Goal: Navigation & Orientation: Understand site structure

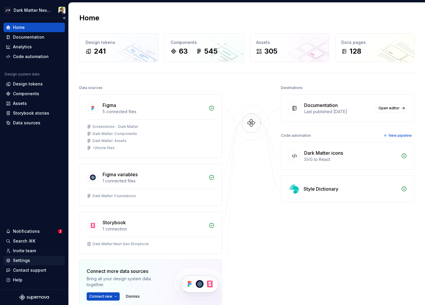
click at [23, 261] on div "Settings" at bounding box center [21, 260] width 17 height 6
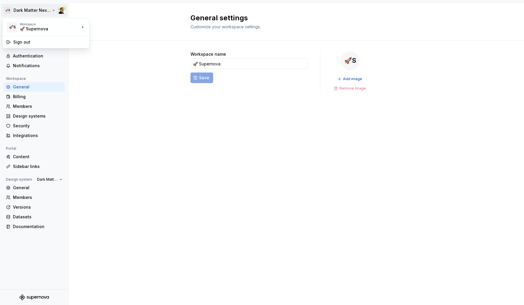
click at [32, 12] on html "🚀S Dark Matter Next Gen Back Account Profile Authentication Notifications Works…" at bounding box center [262, 152] width 524 height 305
click at [134, 82] on html "🚀S Dark Matter Next Gen Back Account Profile Authentication Notifications Works…" at bounding box center [262, 152] width 524 height 305
click at [35, 12] on html "🚀S Dark Matter Next Gen Back Account Profile Authentication Notifications Works…" at bounding box center [262, 152] width 524 height 305
click at [133, 112] on html "🚀S Dark Matter Next Gen Back Account Profile Authentication Notifications Works…" at bounding box center [262, 152] width 524 height 305
click at [32, 45] on div "Profile" at bounding box center [37, 46] width 49 height 6
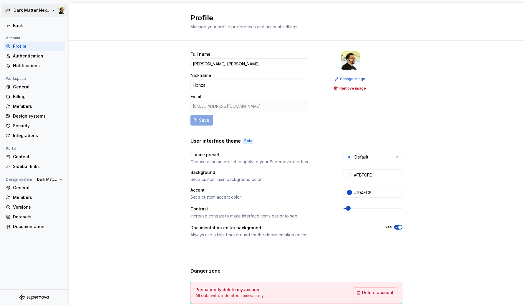
click at [35, 11] on html "🚀S Dark Matter Next Gen Back Account Profile Authentication Notifications Works…" at bounding box center [262, 152] width 524 height 305
click at [96, 62] on html "🚀S Dark Matter Next Gen Back Account Profile Authentication Notifications Works…" at bounding box center [262, 152] width 524 height 305
click at [26, 11] on html "🚀S Dark Matter Next Gen Back Account Profile Authentication Notifications Works…" at bounding box center [262, 152] width 524 height 305
click at [125, 73] on html "🚀S Dark Matter Next Gen Back Account Profile Authentication Notifications Works…" at bounding box center [262, 152] width 524 height 305
click at [26, 64] on div "Notifications" at bounding box center [37, 66] width 49 height 6
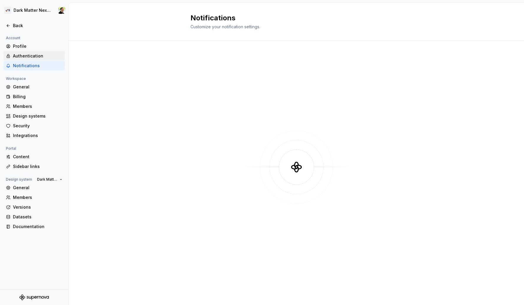
click at [30, 57] on div "Authentication" at bounding box center [37, 56] width 49 height 6
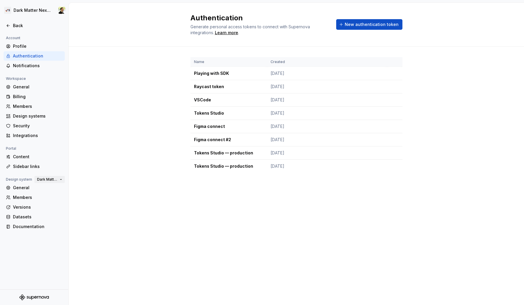
click at [47, 180] on span "Dark Matter Next Gen" at bounding box center [47, 179] width 20 height 5
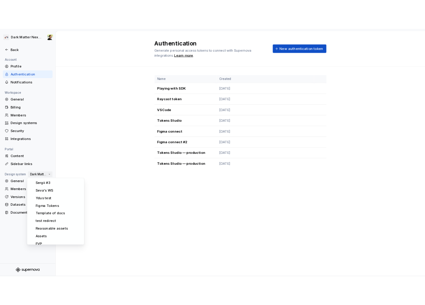
scroll to position [191, 0]
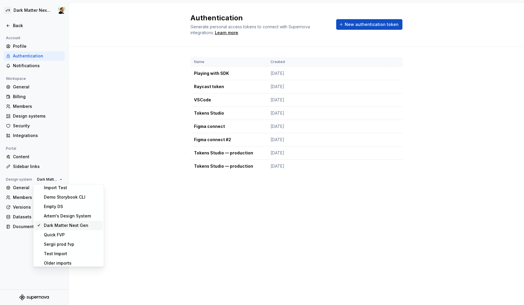
click at [214, 241] on div "Authentication Generate personal access tokens to connect with Supernova integr…" at bounding box center [296, 154] width 455 height 302
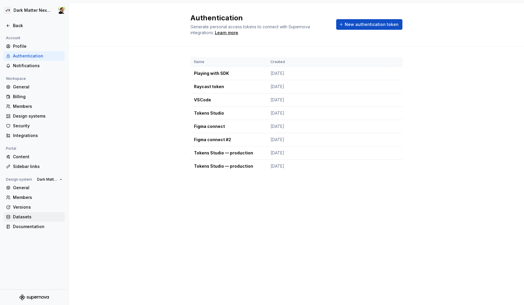
click at [34, 215] on div "Datasets" at bounding box center [37, 217] width 49 height 6
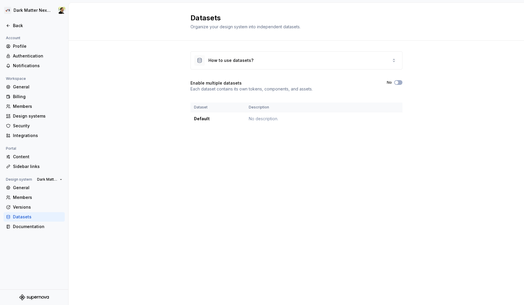
click at [225, 110] on th "Dataset" at bounding box center [217, 107] width 55 height 10
click at [245, 48] on div "How to use datasets? Enable multiple datasets Each dataset contains its own tok…" at bounding box center [296, 94] width 212 height 107
click at [245, 62] on div "How to use datasets?" at bounding box center [230, 60] width 45 height 6
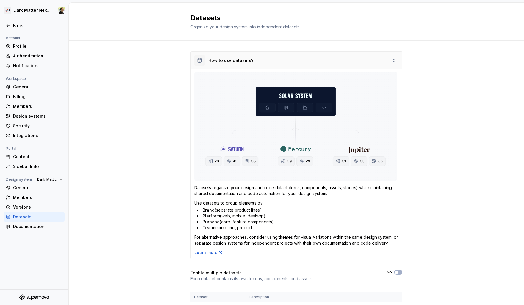
click at [258, 60] on div "How to use datasets?" at bounding box center [296, 61] width 211 height 18
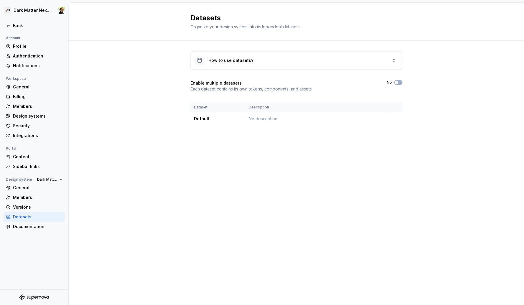
click at [130, 116] on div "How to use datasets? Enable multiple datasets Each dataset contains its own tok…" at bounding box center [296, 94] width 455 height 107
click at [160, 205] on div "Datasets Organize your design system into independent datasets. How to use data…" at bounding box center [296, 154] width 455 height 302
click at [192, 220] on div "Datasets Organize your design system into independent datasets. How to use data…" at bounding box center [296, 154] width 455 height 302
click at [202, 250] on div "Datasets Organize your design system into independent datasets. How to use data…" at bounding box center [296, 154] width 455 height 302
